Goal: Task Accomplishment & Management: Manage account settings

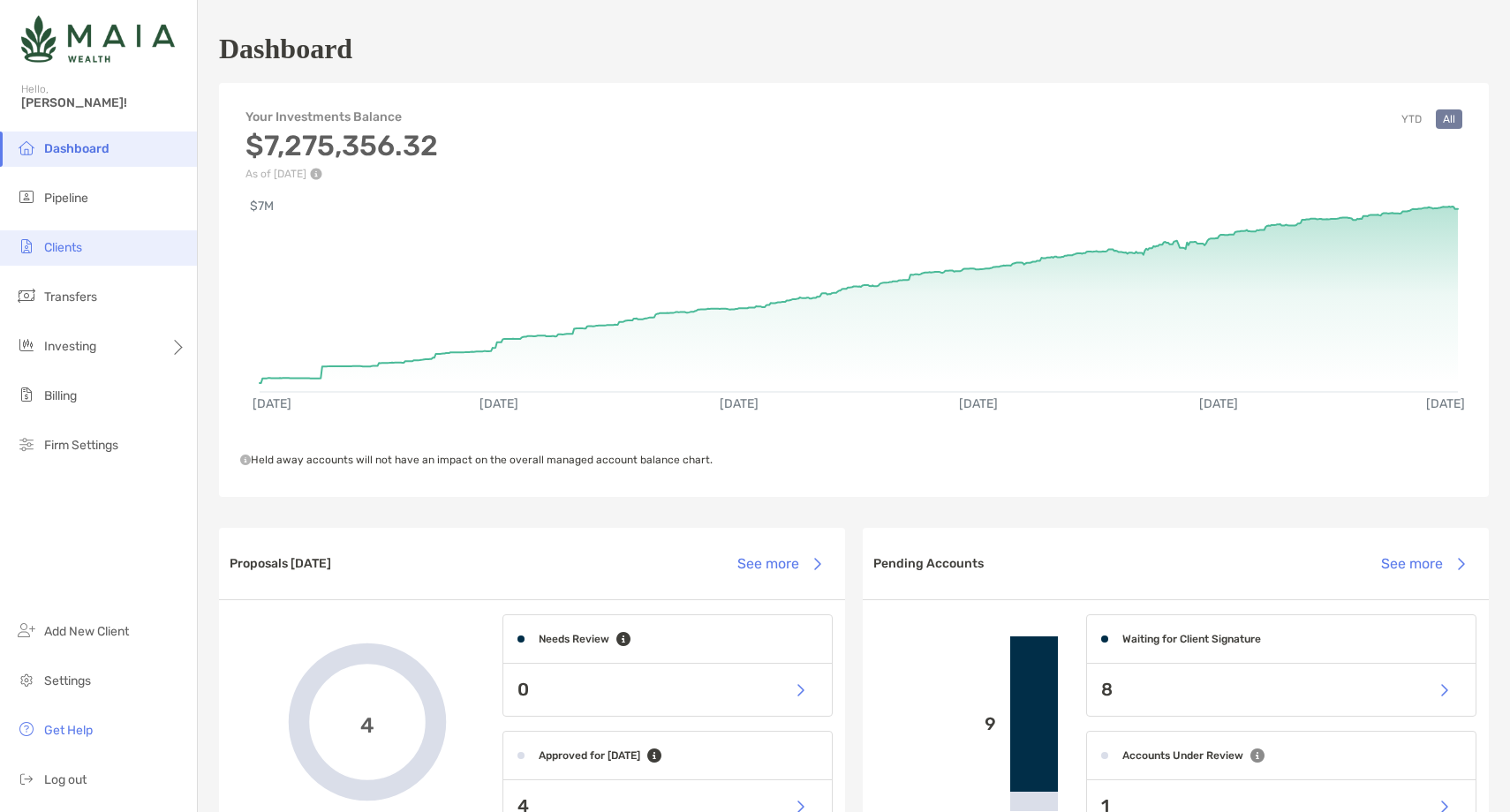
click at [82, 242] on span "Clients" at bounding box center [63, 247] width 38 height 15
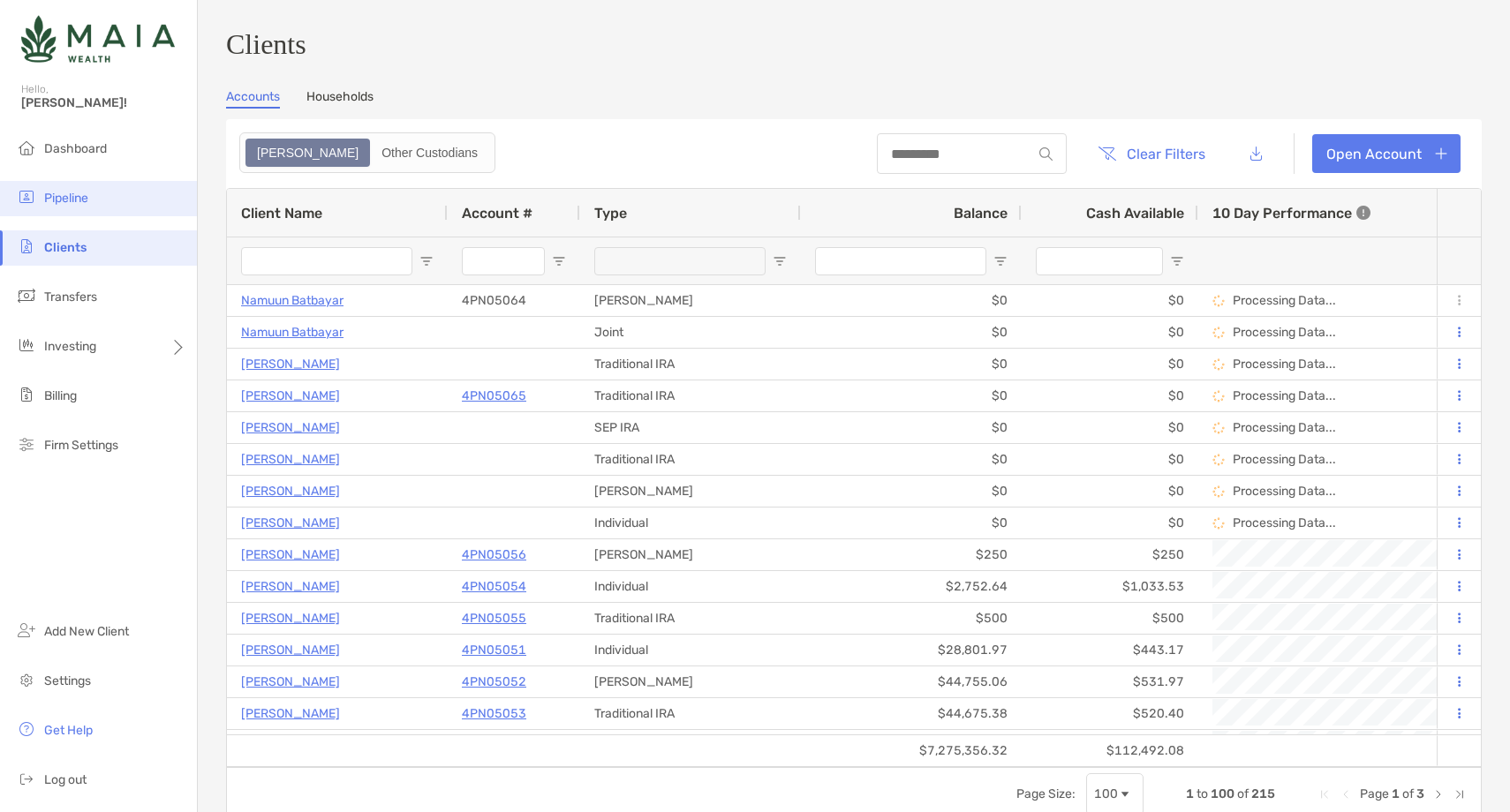
click at [117, 197] on li "Pipeline" at bounding box center [98, 199] width 197 height 36
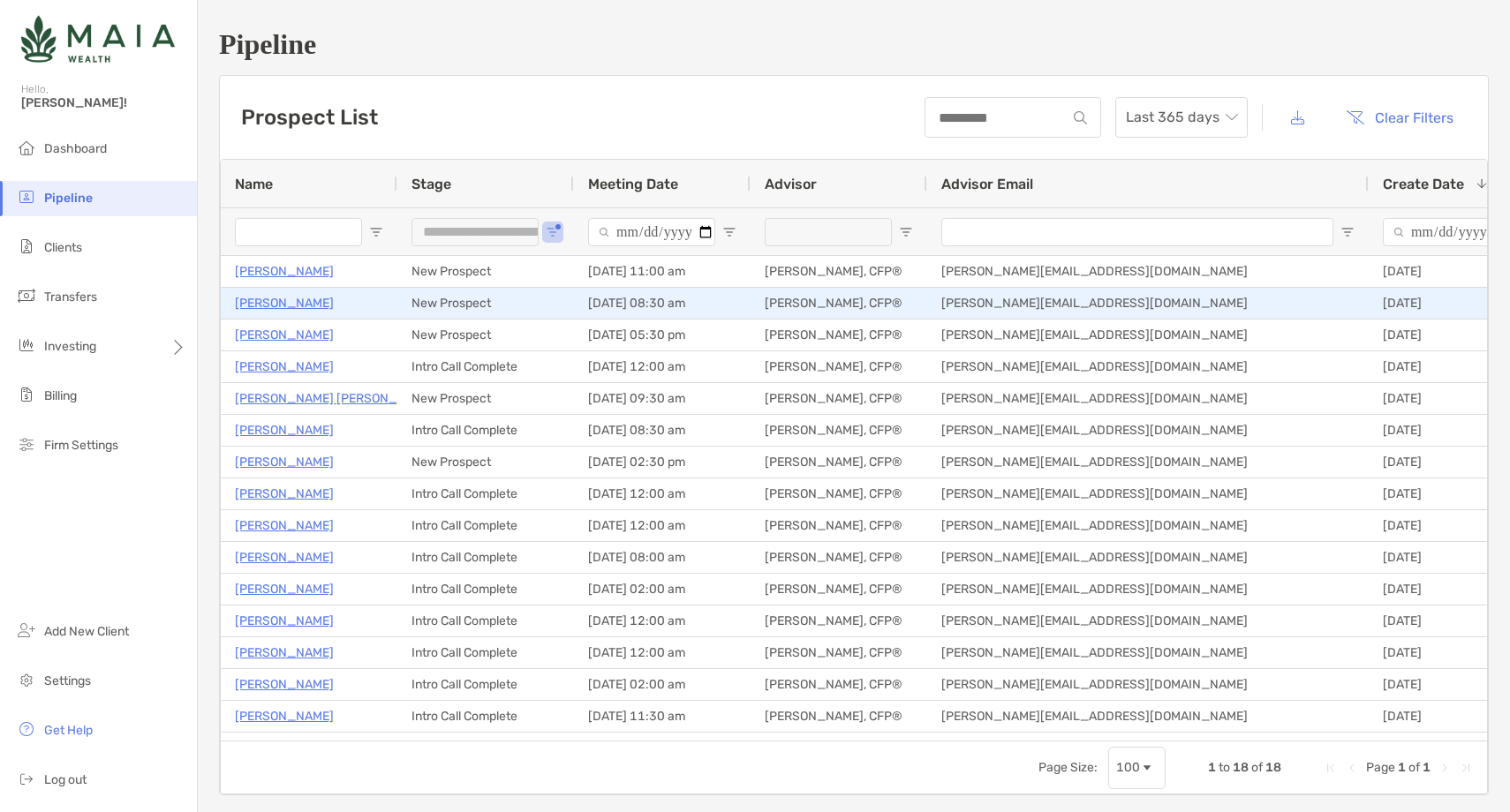
click at [285, 305] on p "[PERSON_NAME]" at bounding box center [284, 303] width 98 height 22
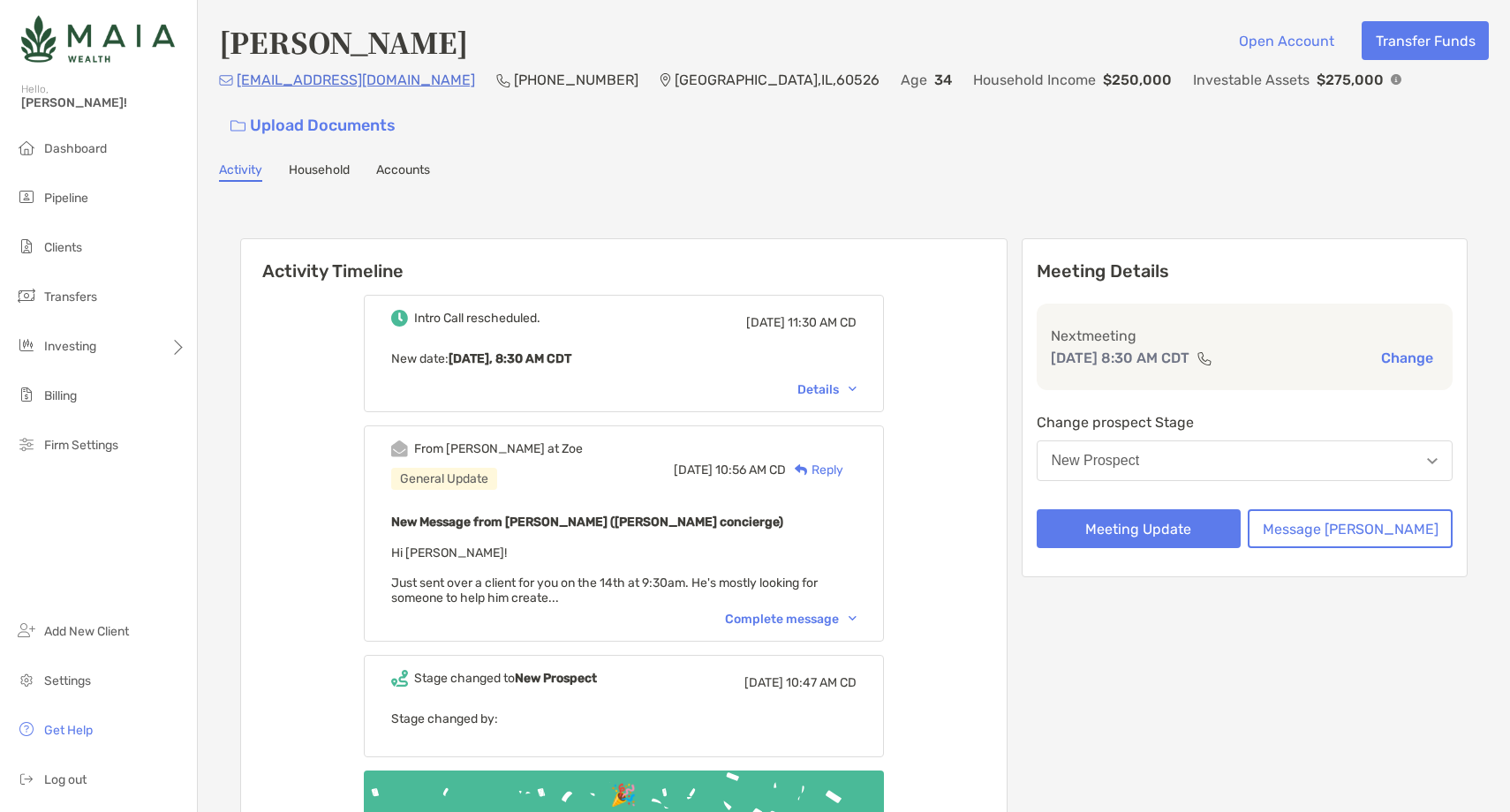
click at [774, 612] on div "Complete message" at bounding box center [791, 619] width 131 height 15
